Goal: Entertainment & Leisure: Browse casually

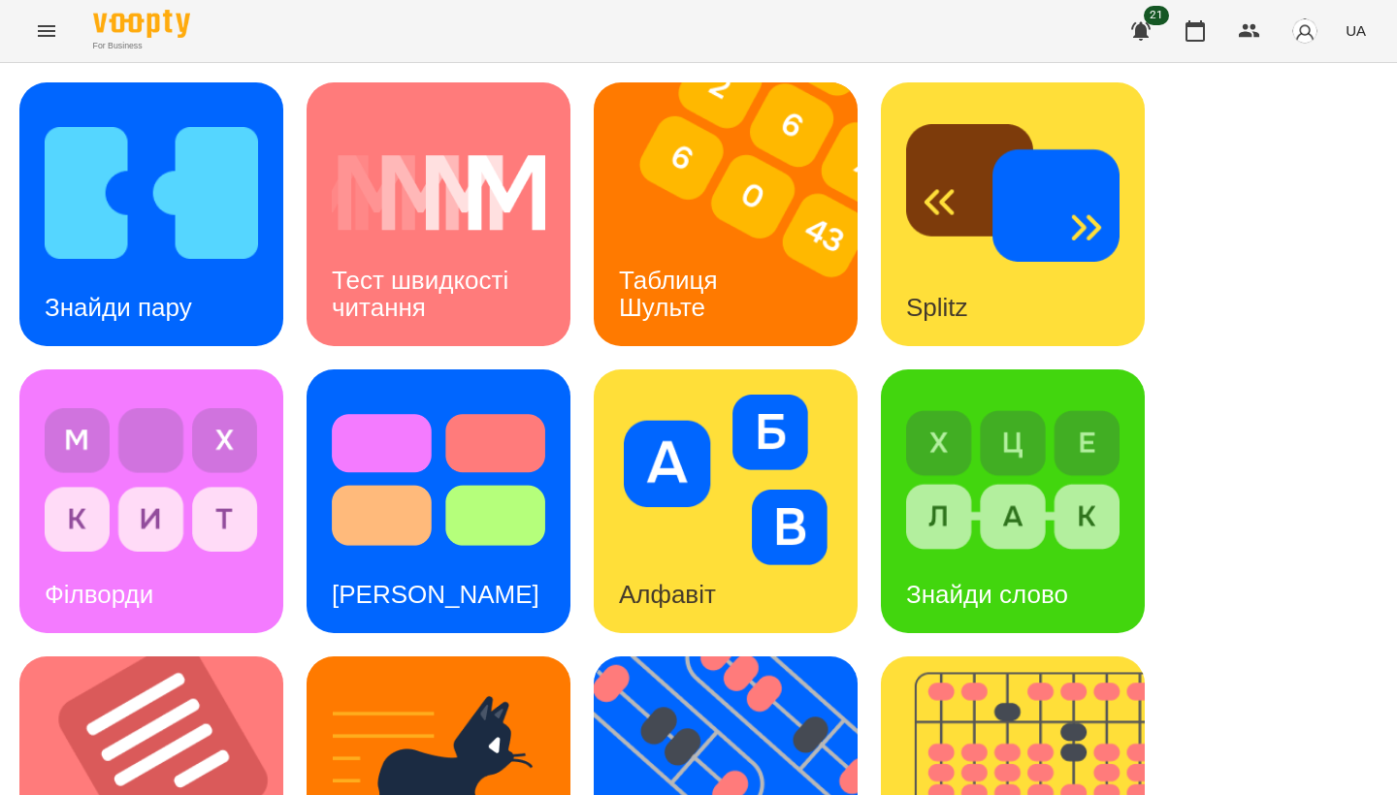
click at [50, 29] on icon "Menu" at bounding box center [46, 30] width 23 height 23
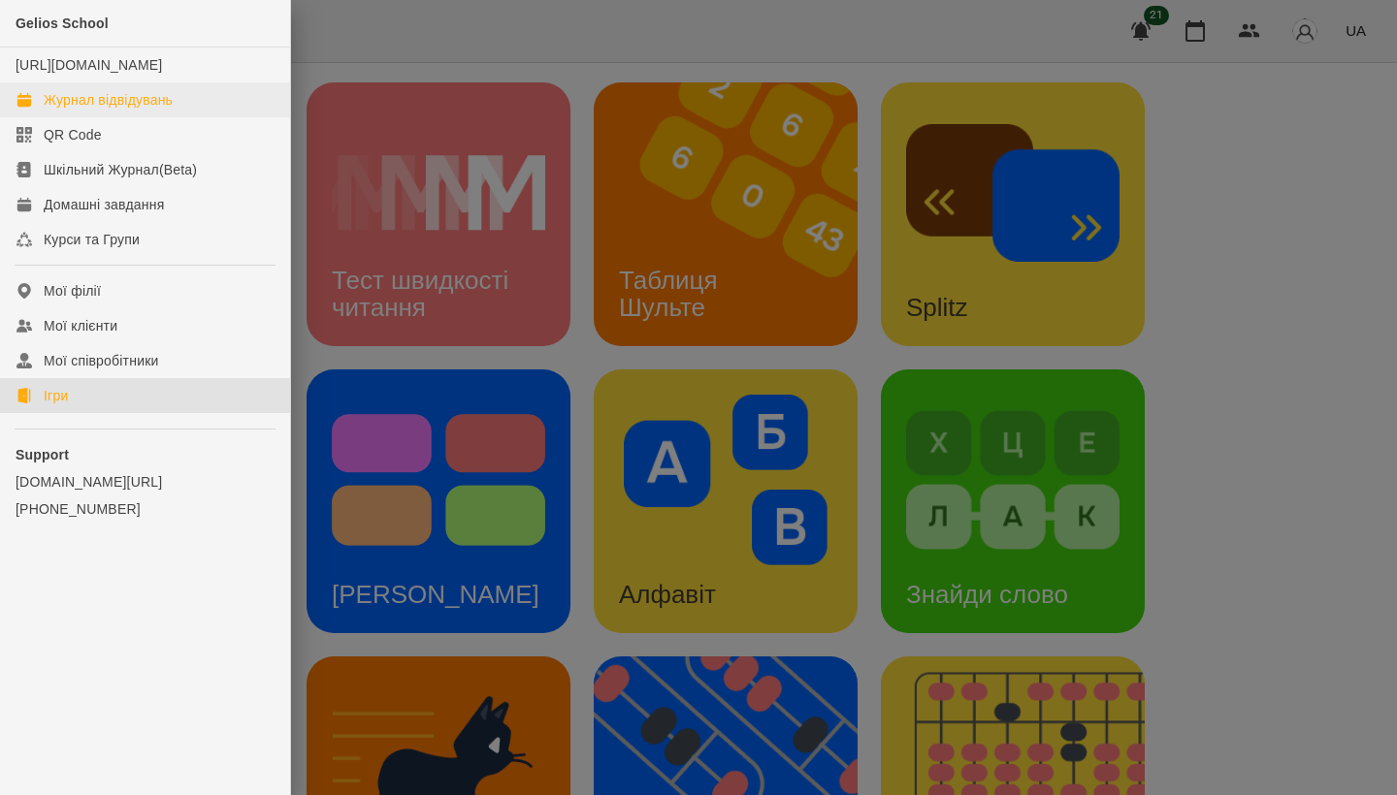
click at [133, 110] on div "Журнал відвідувань" at bounding box center [108, 99] width 129 height 19
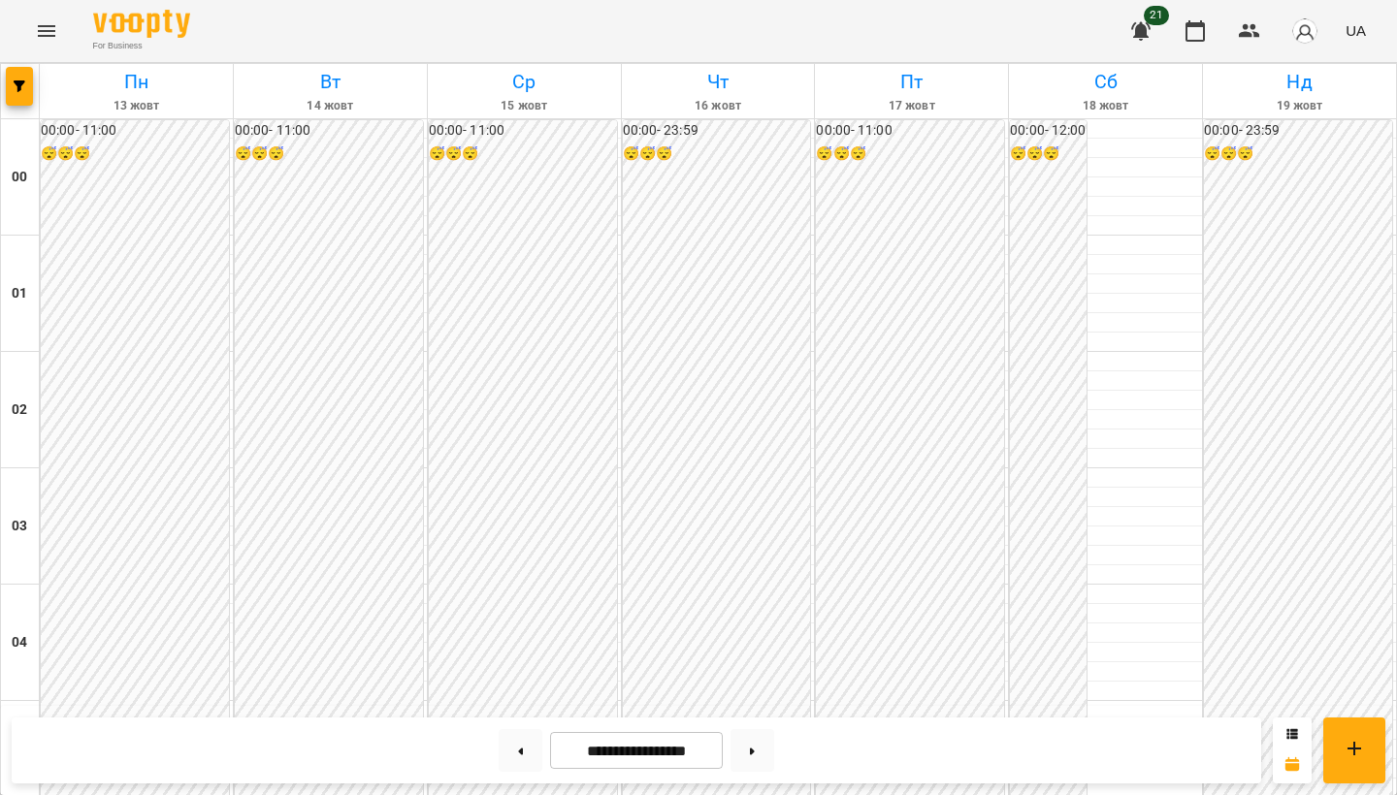
scroll to position [1914, 0]
click at [43, 22] on icon "Menu" at bounding box center [46, 30] width 23 height 23
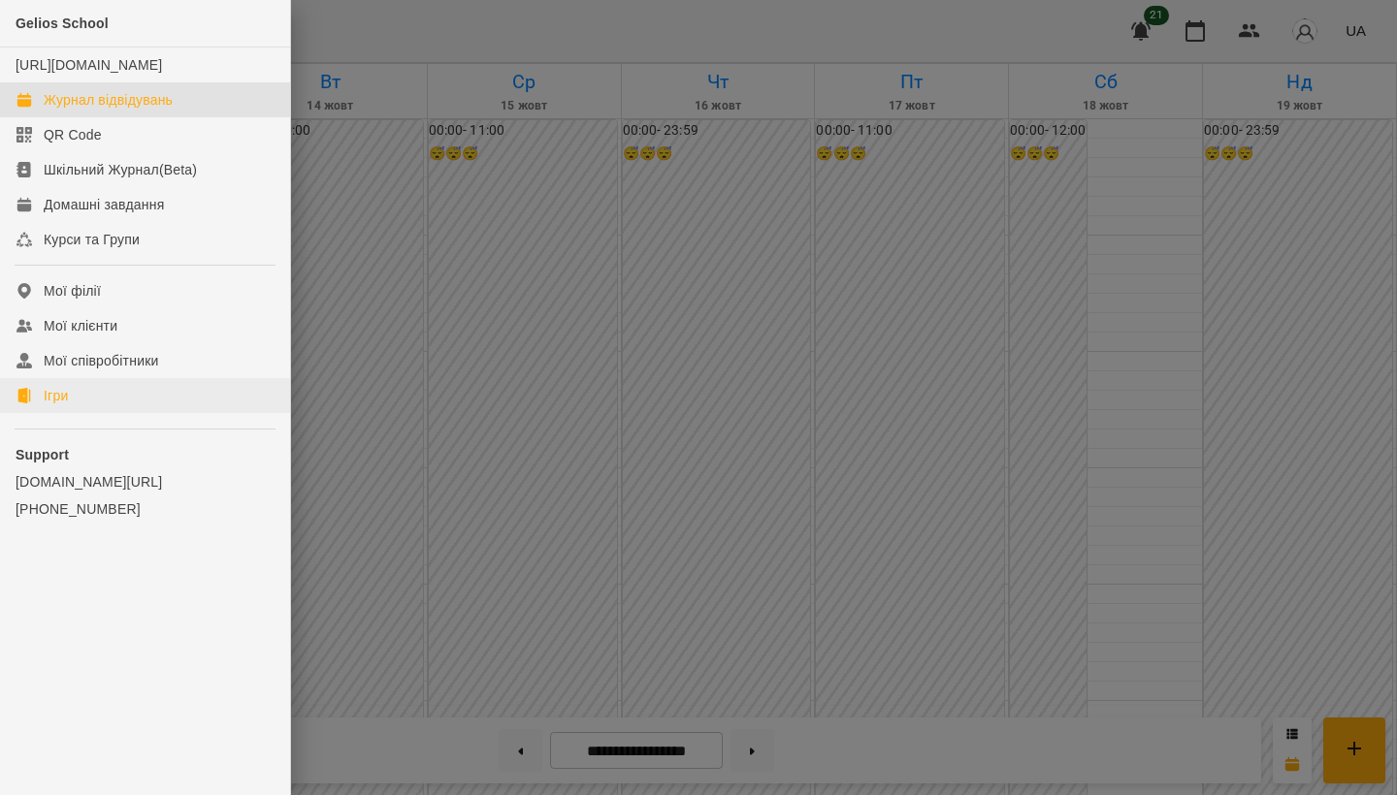
click at [124, 413] on link "Ігри" at bounding box center [145, 395] width 290 height 35
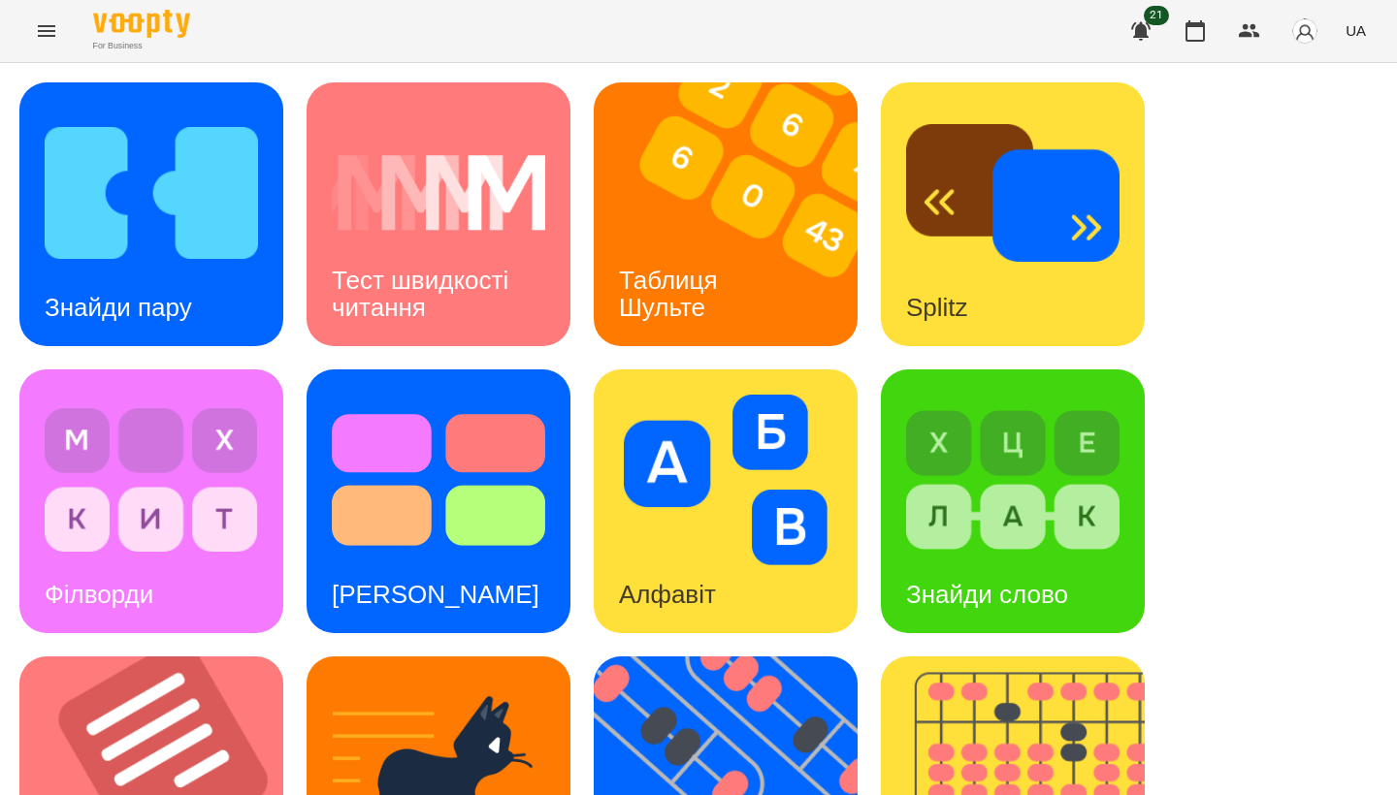
scroll to position [719, 0]
drag, startPoint x: 682, startPoint y: 5, endPoint x: 253, endPoint y: 379, distance: 569.2
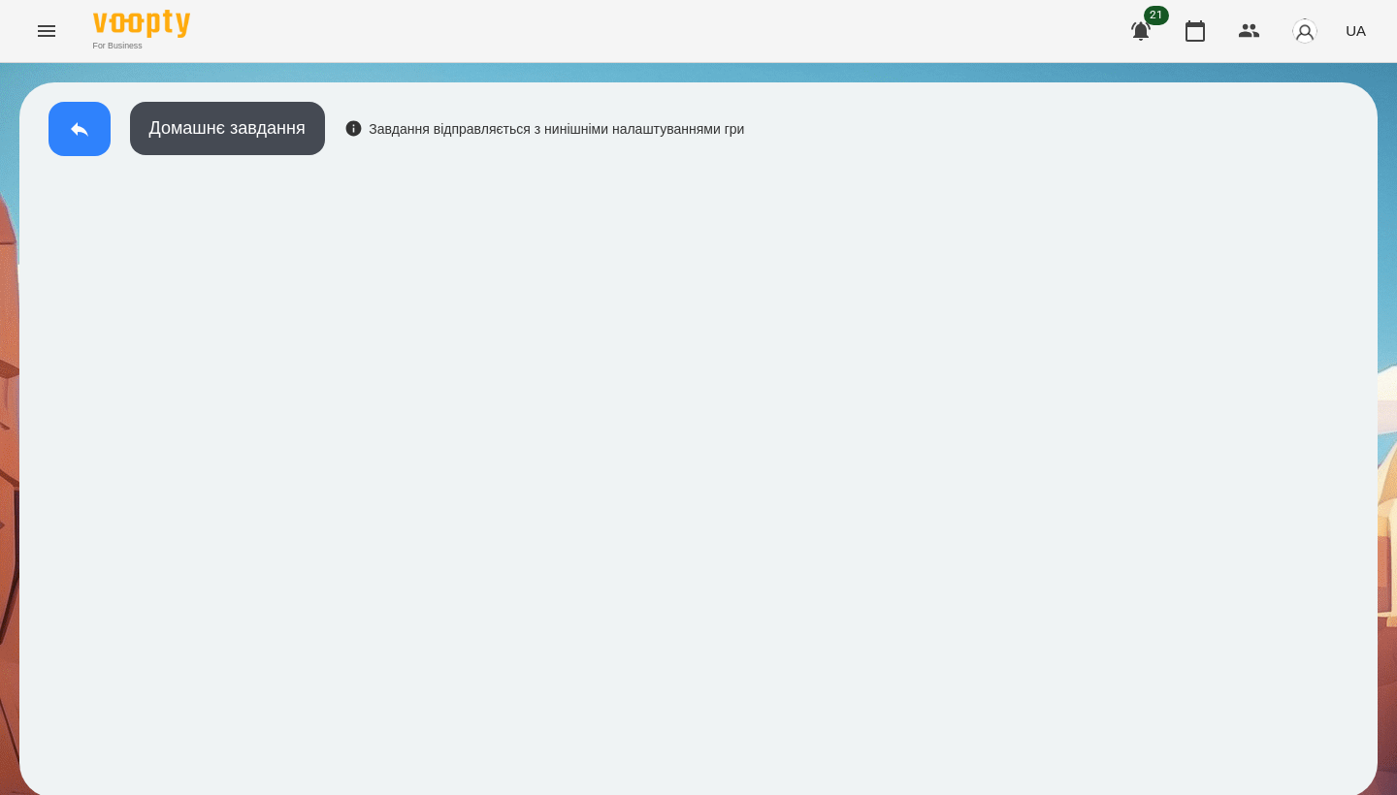
click at [59, 115] on button at bounding box center [79, 129] width 62 height 54
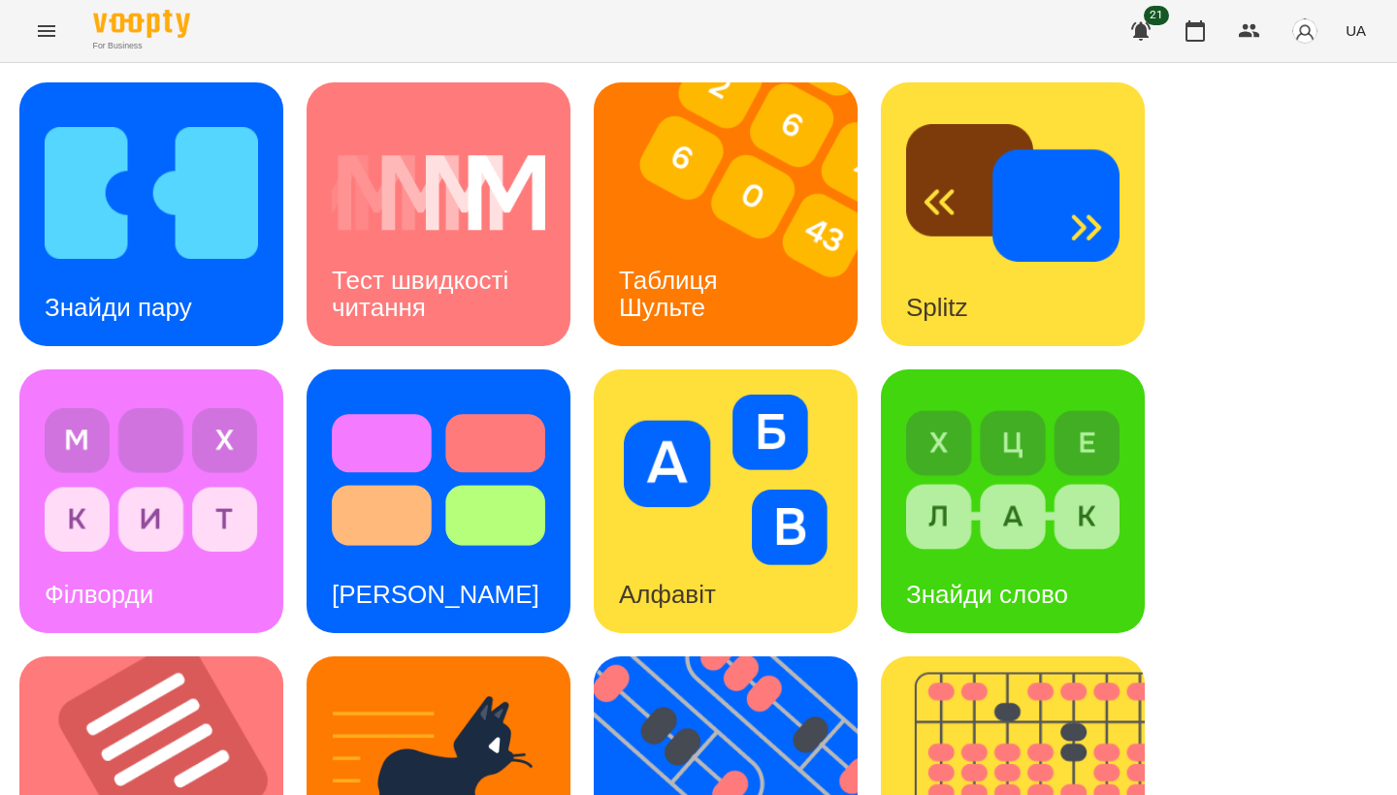
scroll to position [711, 0]
click at [226, 657] on img at bounding box center [163, 789] width 288 height 264
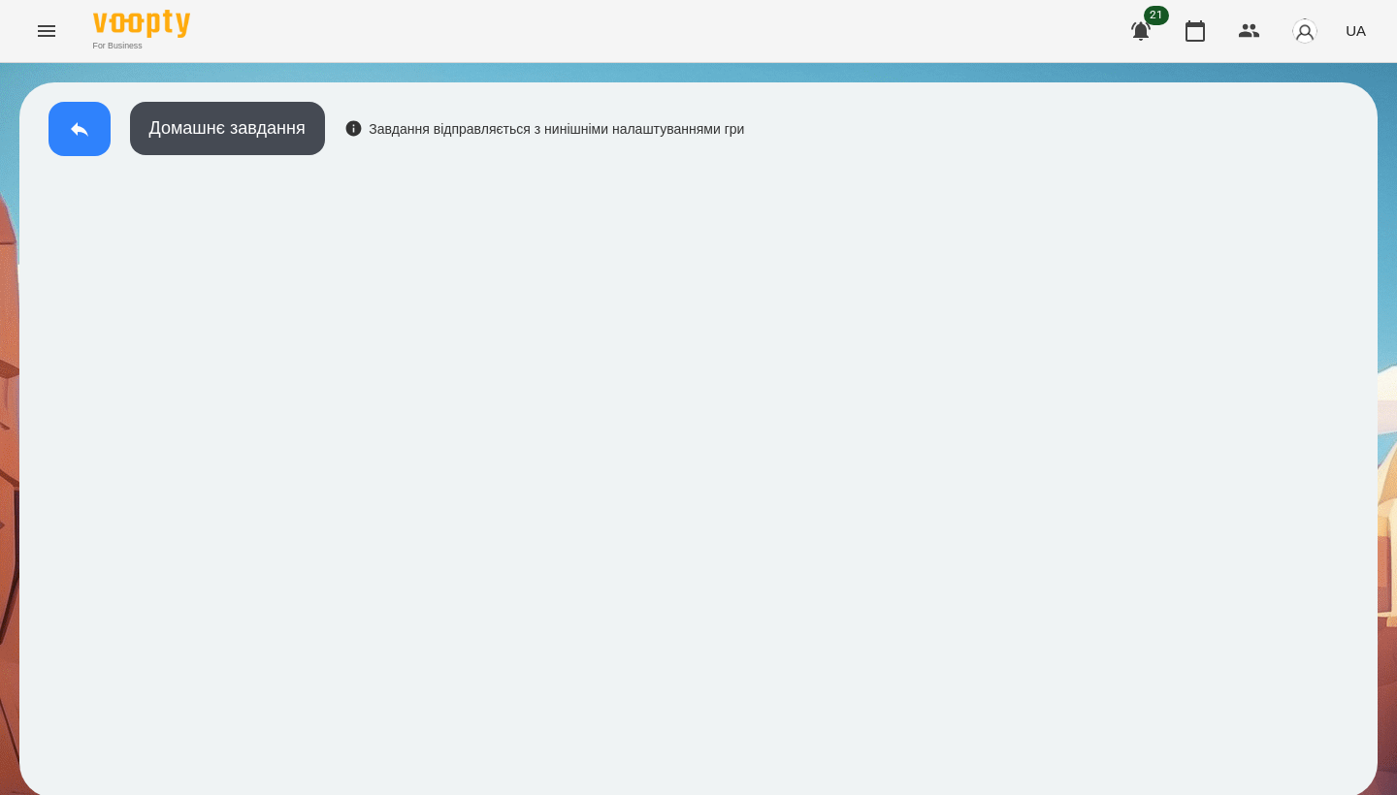
click at [53, 133] on button at bounding box center [79, 129] width 62 height 54
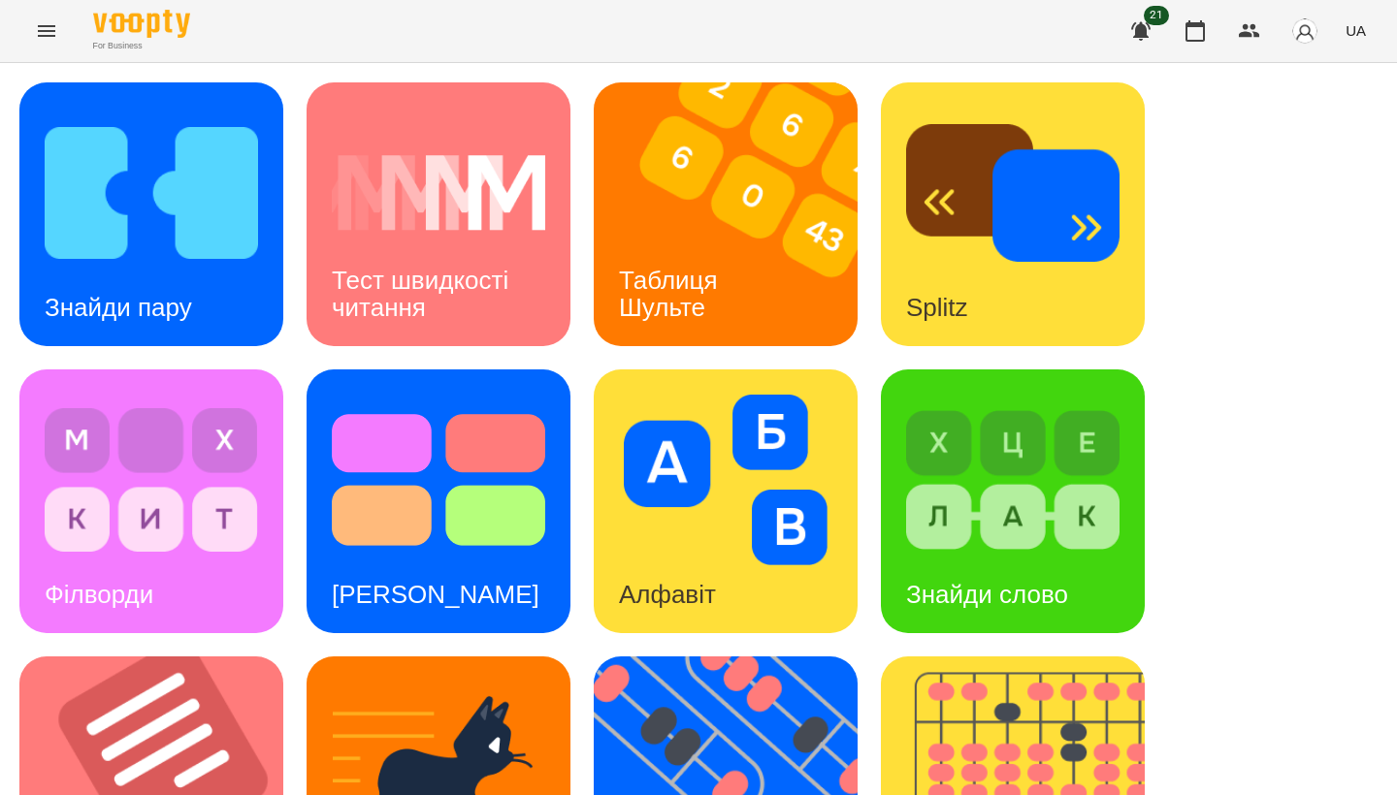
click at [38, 30] on icon "Menu" at bounding box center [46, 30] width 23 height 23
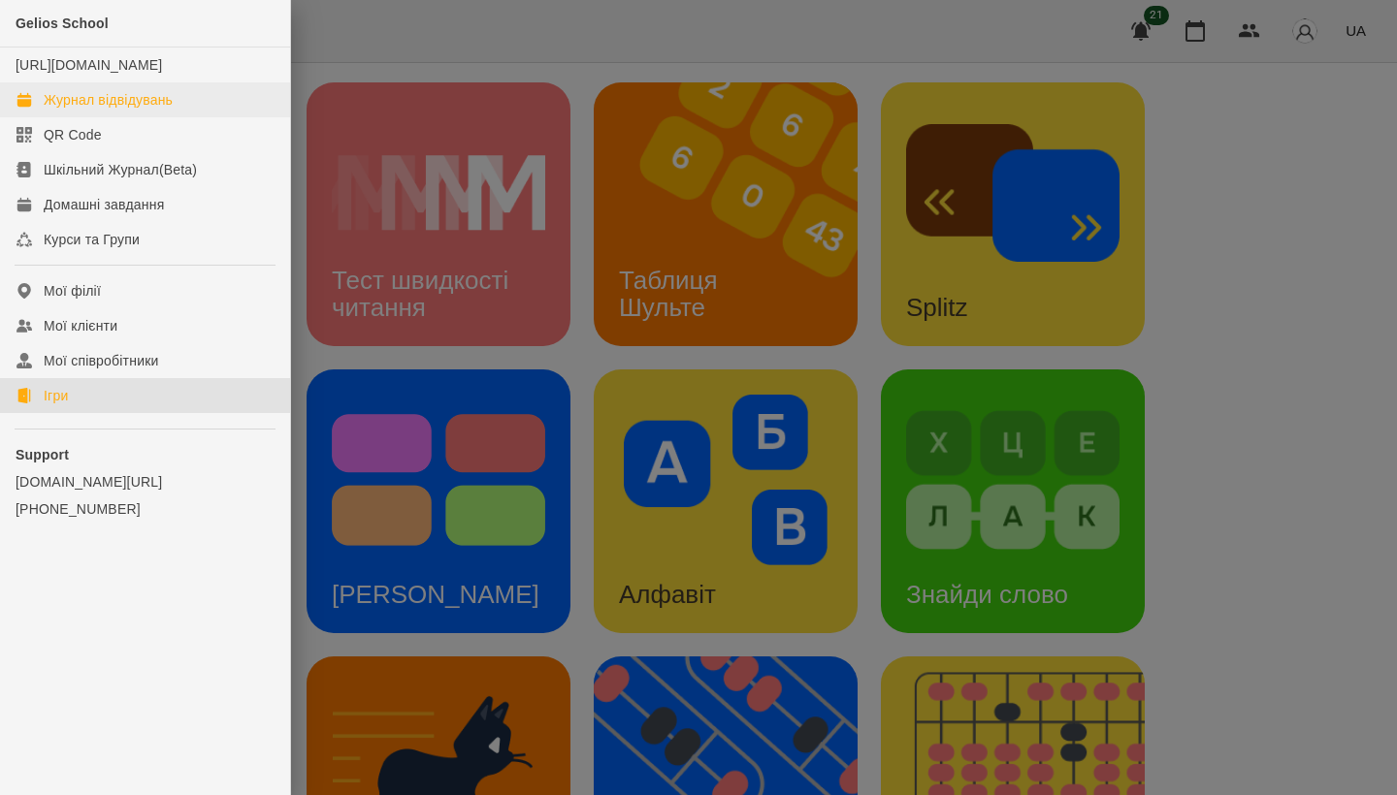
click at [138, 110] on div "Журнал відвідувань" at bounding box center [108, 99] width 129 height 19
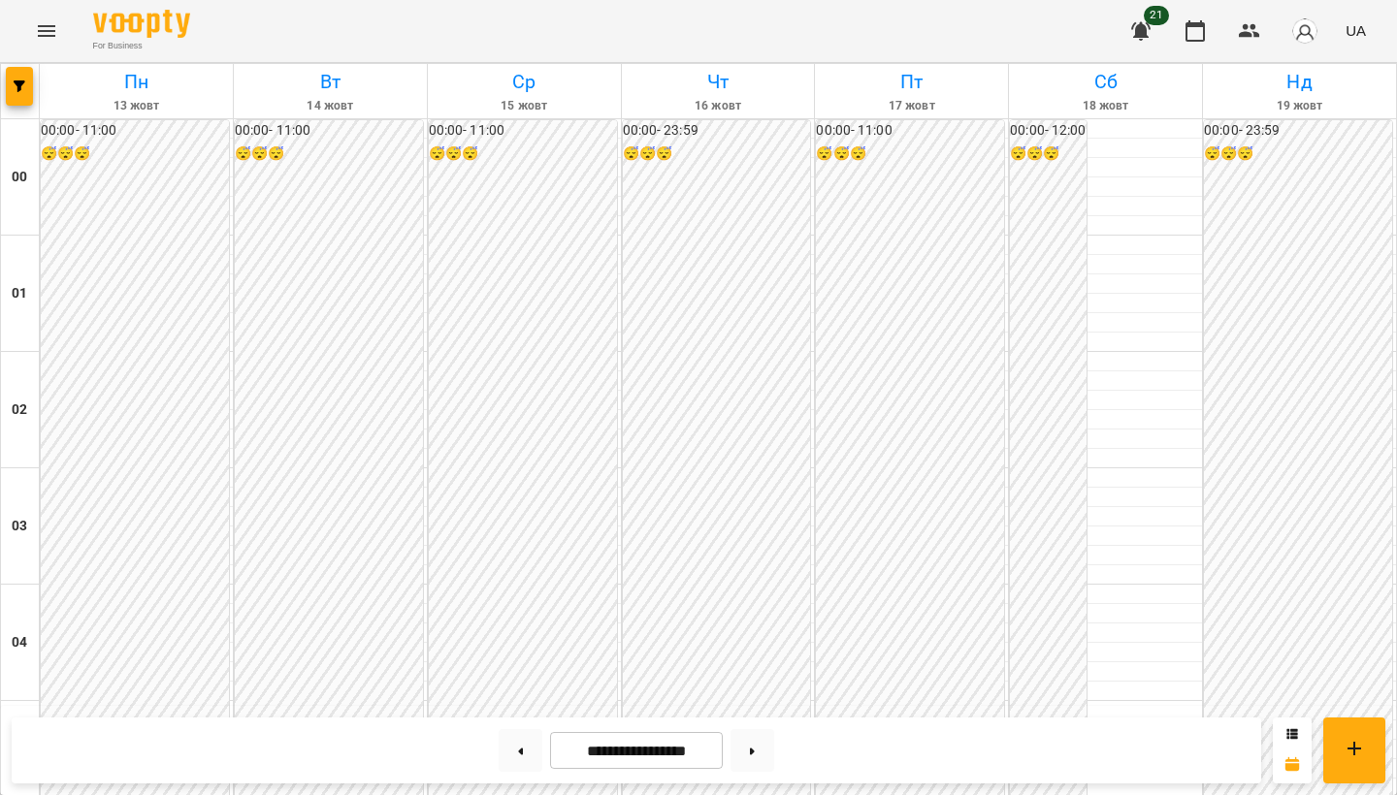
scroll to position [1816, 0]
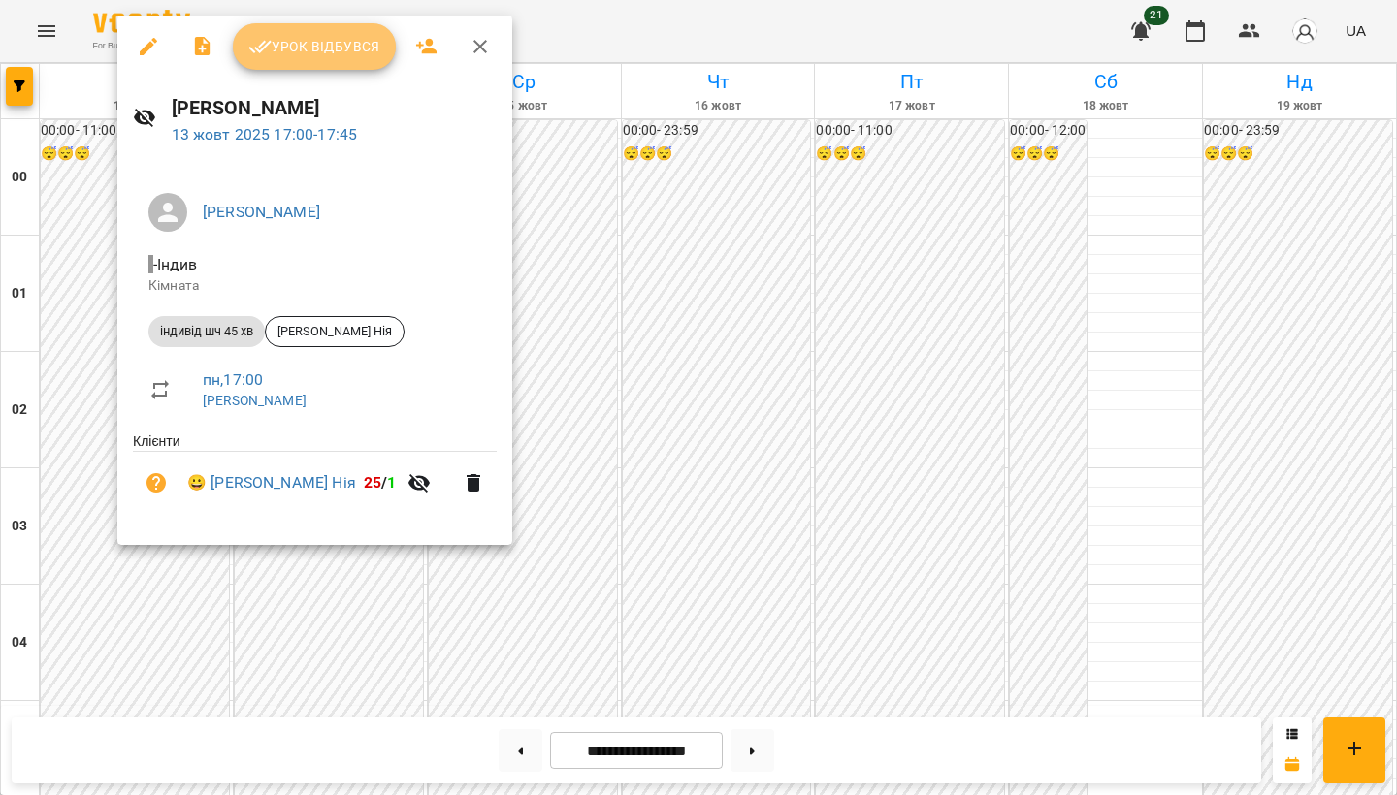
click at [338, 45] on span "Урок відбувся" at bounding box center [314, 46] width 132 height 23
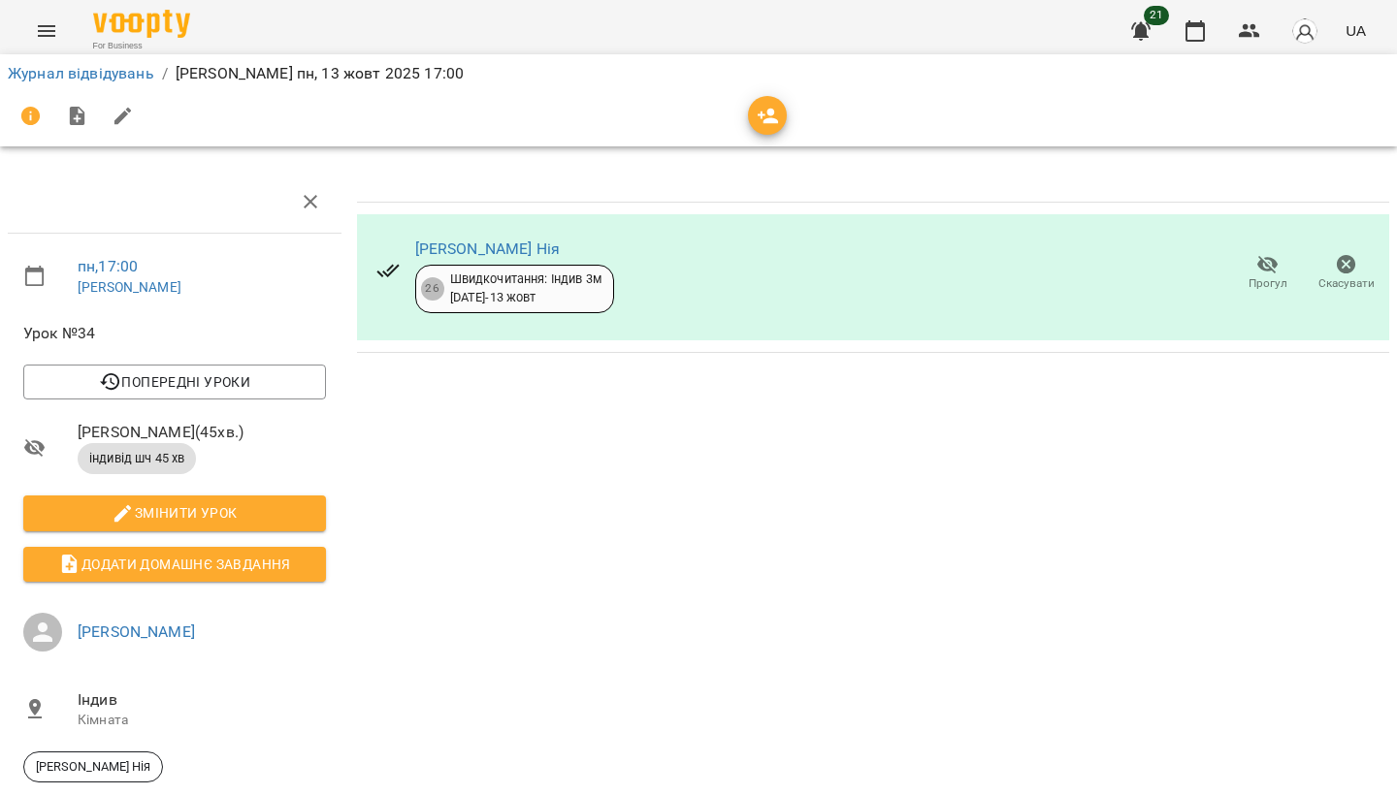
scroll to position [1, 0]
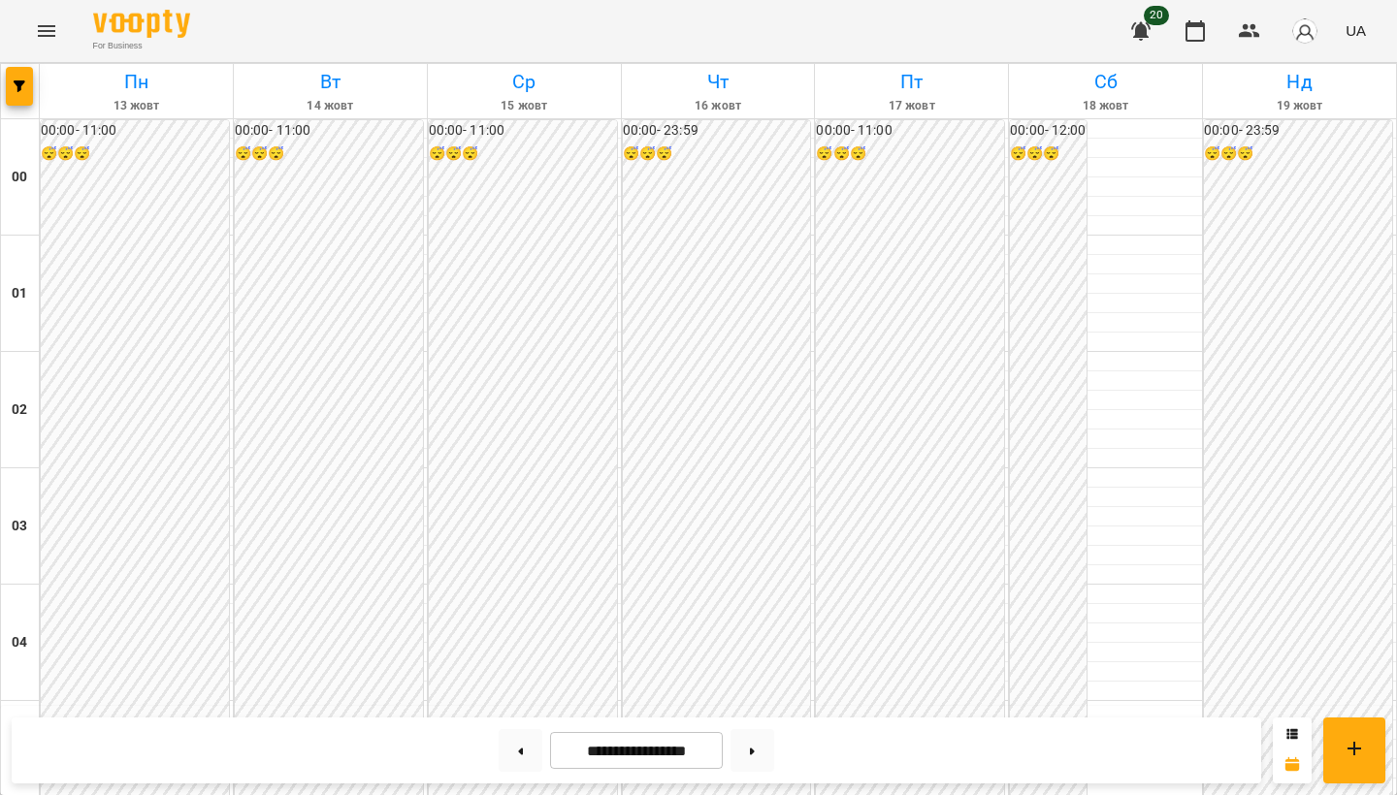
click at [22, 32] on div "For Business 20 UA" at bounding box center [698, 31] width 1397 height 62
click at [48, 34] on icon "Menu" at bounding box center [46, 30] width 23 height 23
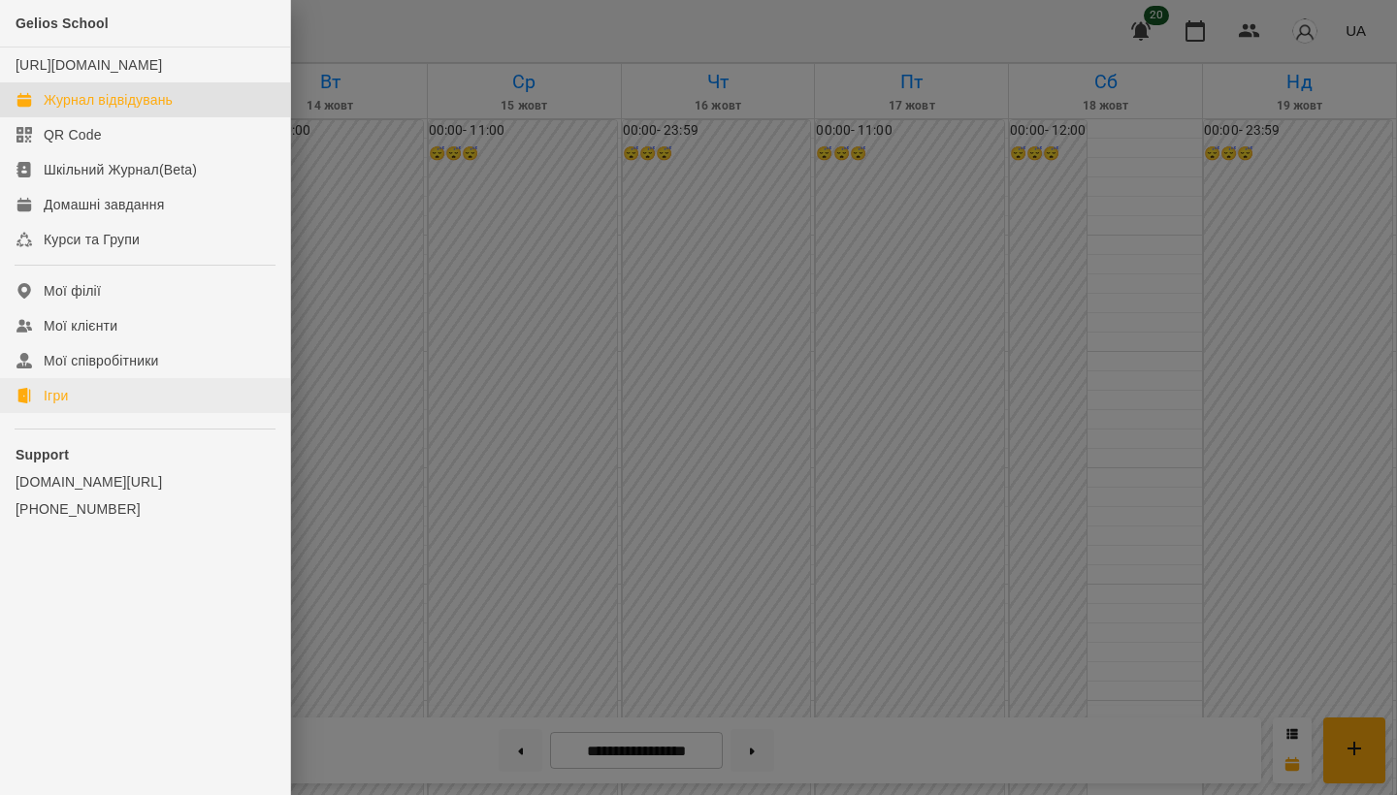
click at [142, 413] on link "Ігри" at bounding box center [145, 395] width 290 height 35
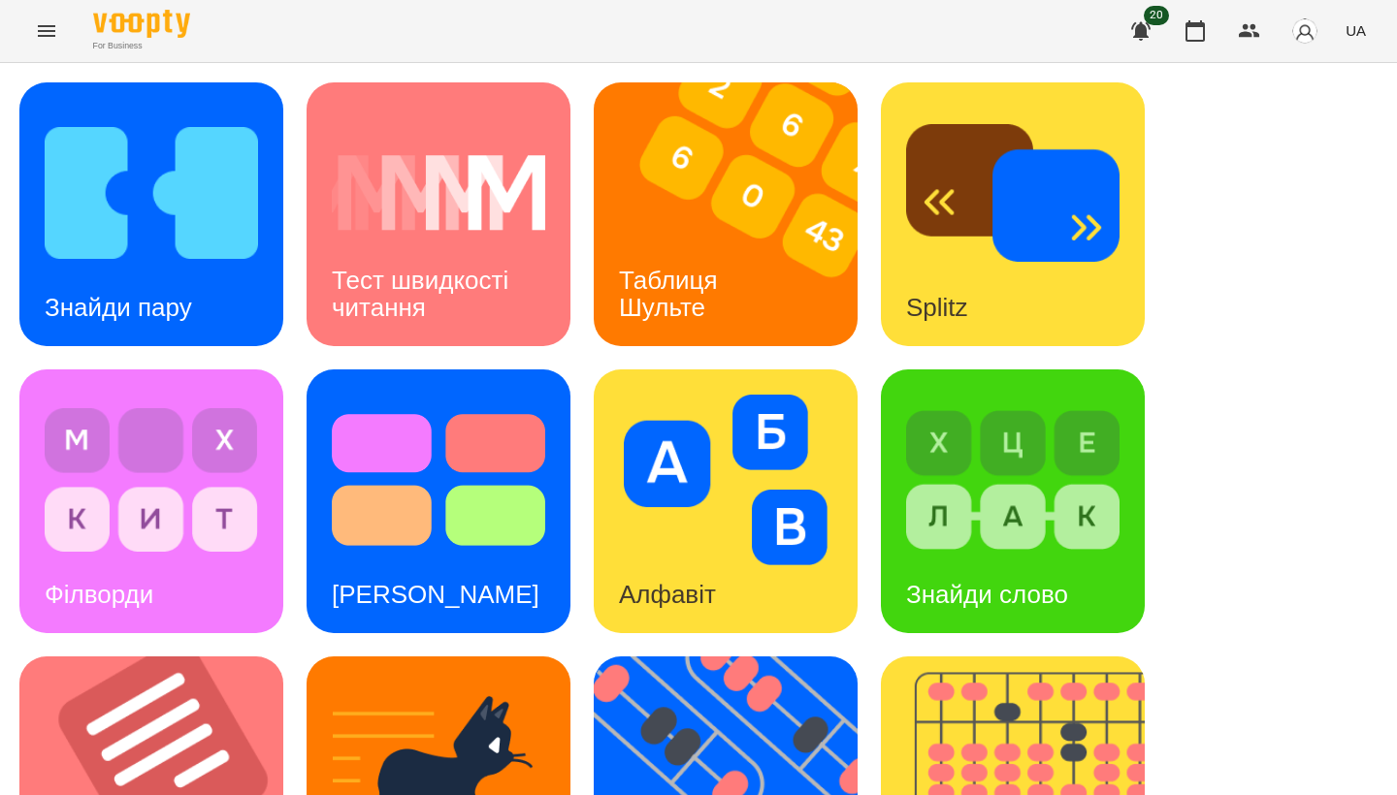
click at [527, 456] on img at bounding box center [438, 480] width 213 height 171
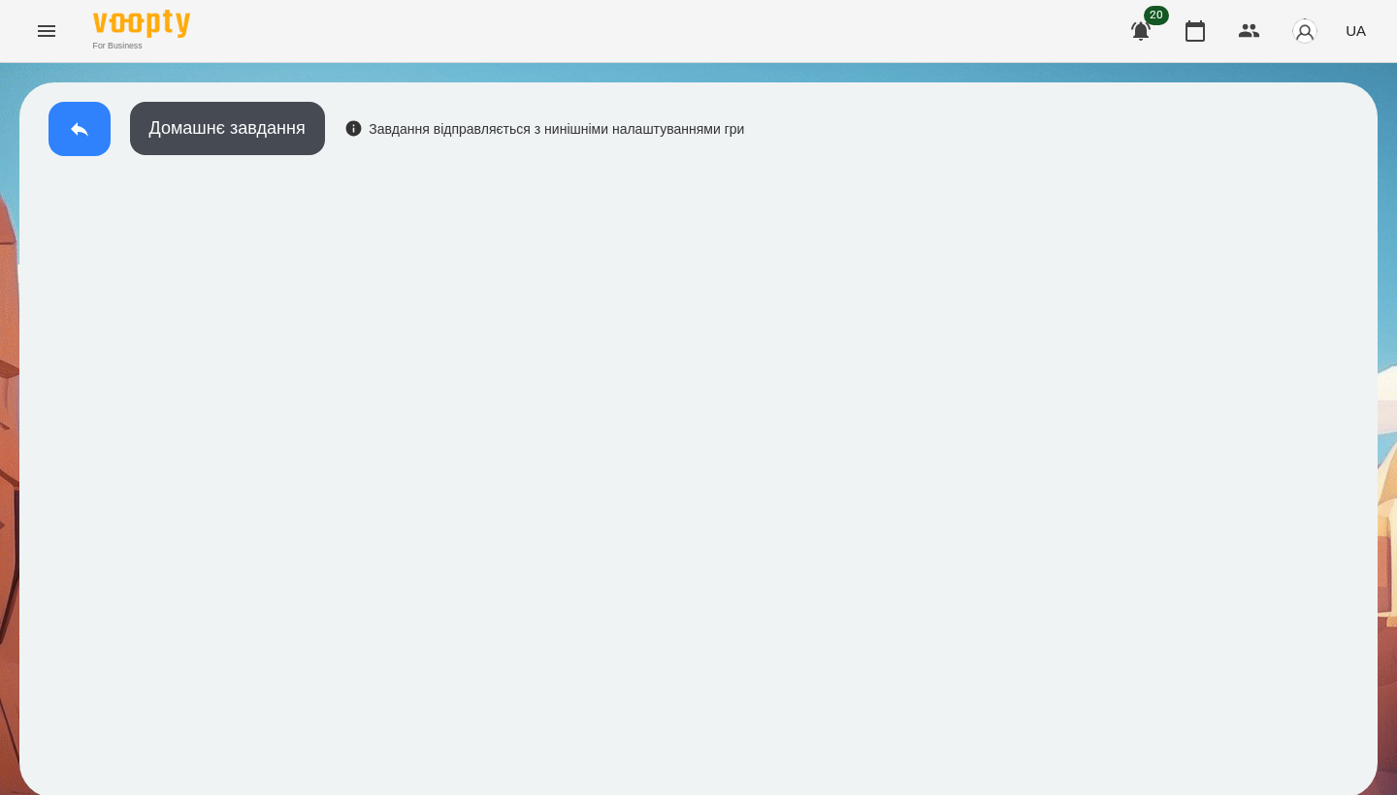
click at [70, 132] on icon at bounding box center [79, 128] width 23 height 23
